Goal: Navigation & Orientation: Find specific page/section

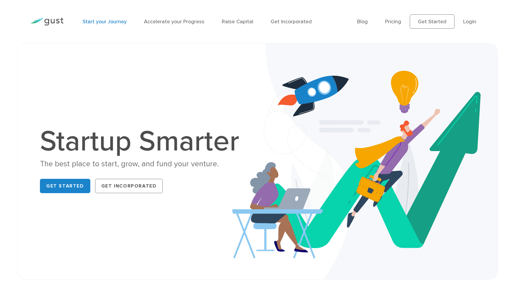
click at [116, 21] on link "Start your Journey" at bounding box center [105, 21] width 44 height 6
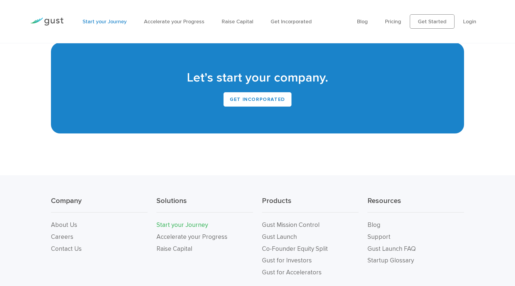
scroll to position [1285, 0]
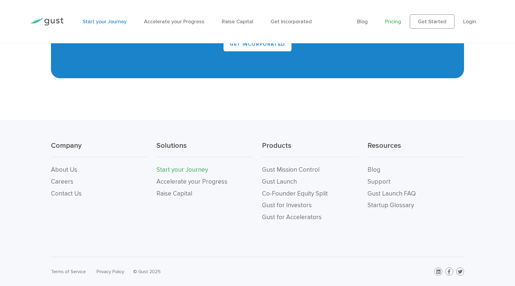
click at [395, 22] on link "Pricing" at bounding box center [393, 21] width 16 height 6
